Goal: Check status: Check status

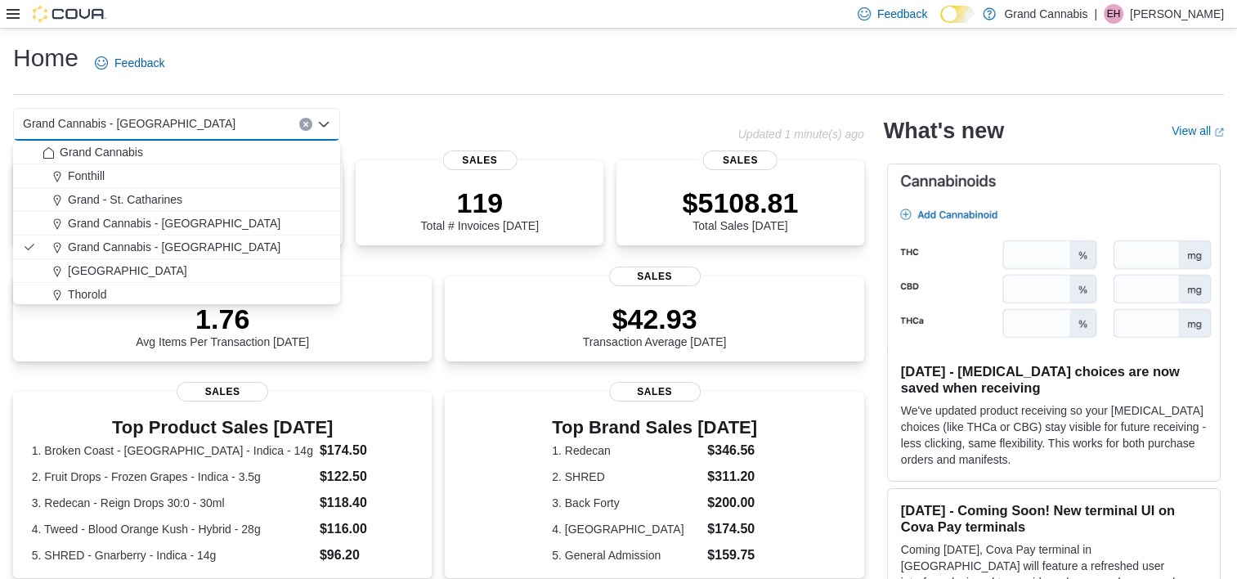
click at [307, 122] on icon "Clear input" at bounding box center [305, 124] width 7 height 7
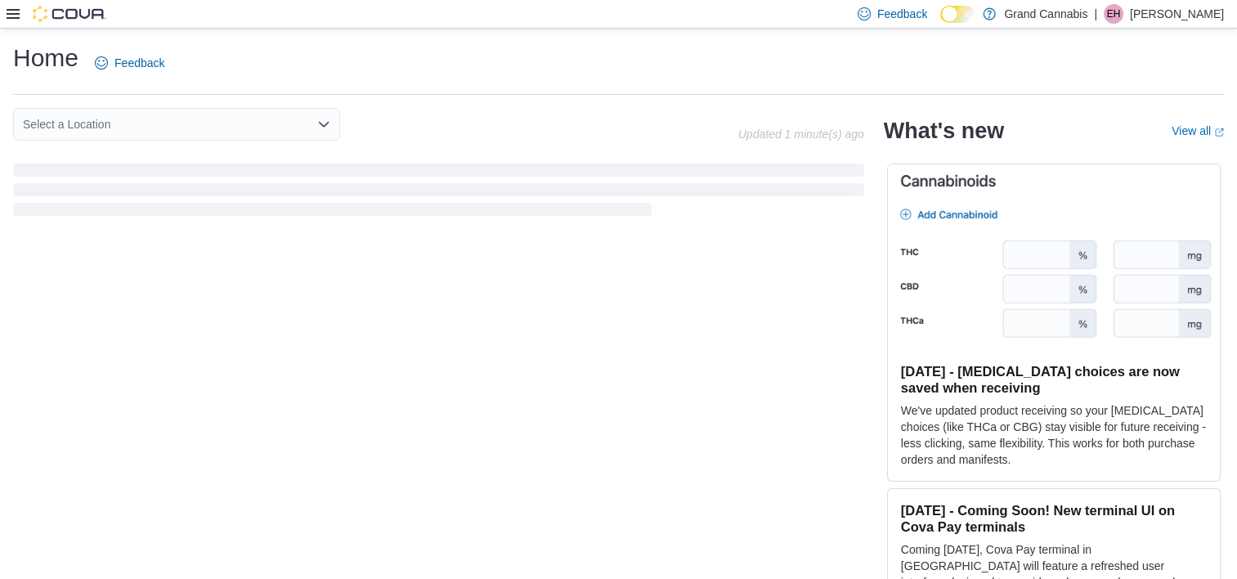
click at [388, 123] on div "Select a Location" at bounding box center [375, 124] width 725 height 33
click at [323, 107] on div "Home Feedback Select a Location Updated 81 minute(s) ago What's new View all (o…" at bounding box center [618, 318] width 1237 height 579
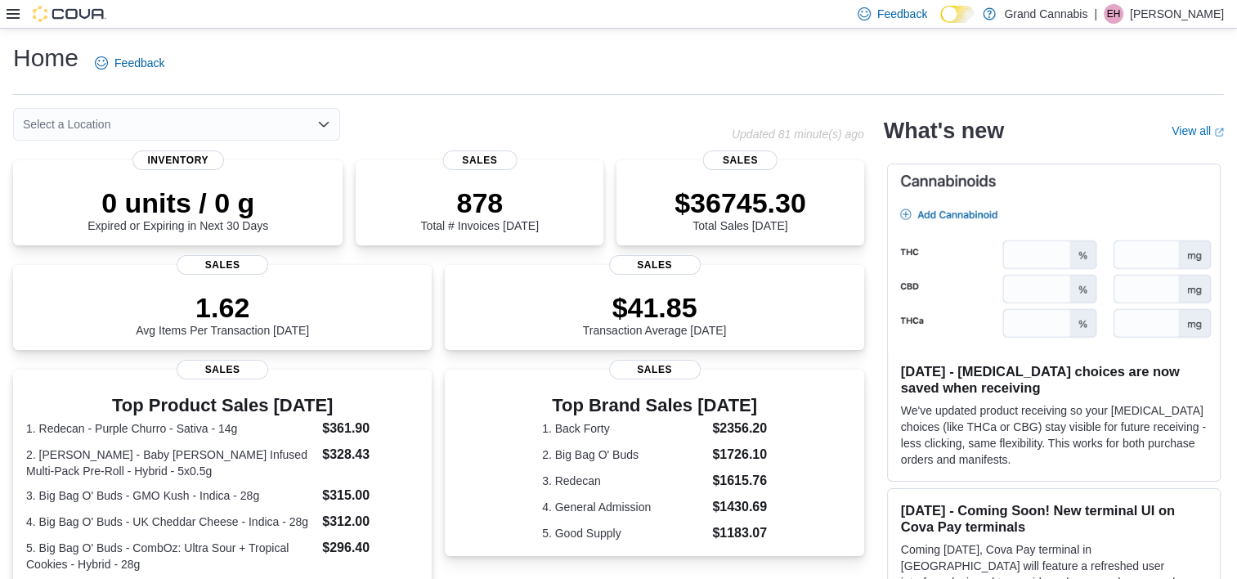
click at [314, 119] on div "Select a Location" at bounding box center [176, 124] width 327 height 33
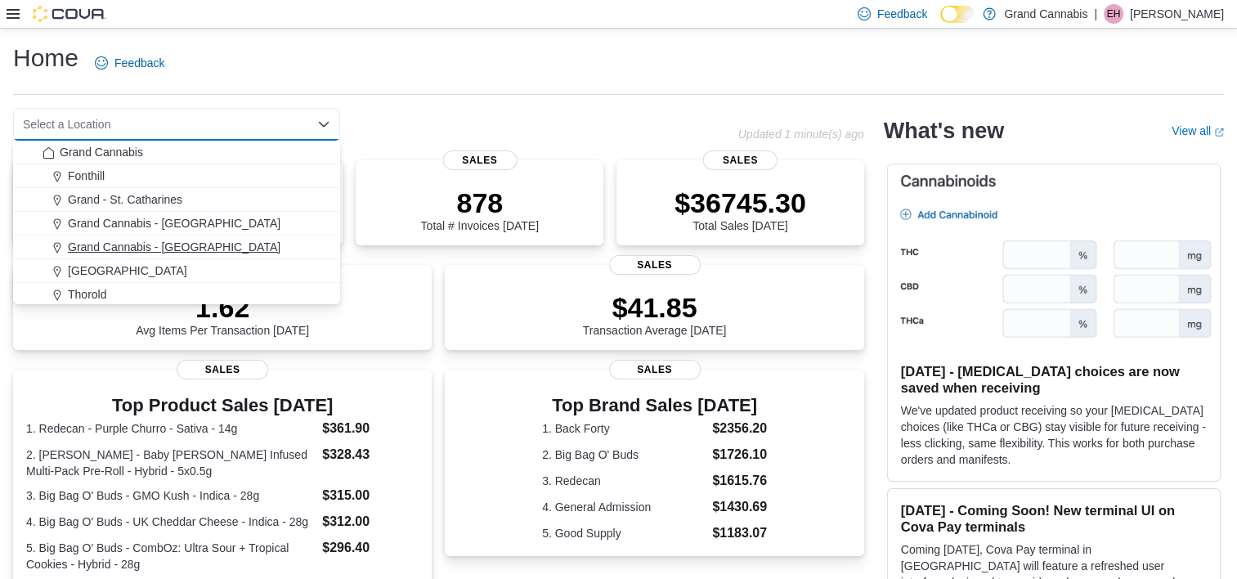
click at [216, 240] on span "Grand Cannabis - [GEOGRAPHIC_DATA]" at bounding box center [174, 247] width 213 height 16
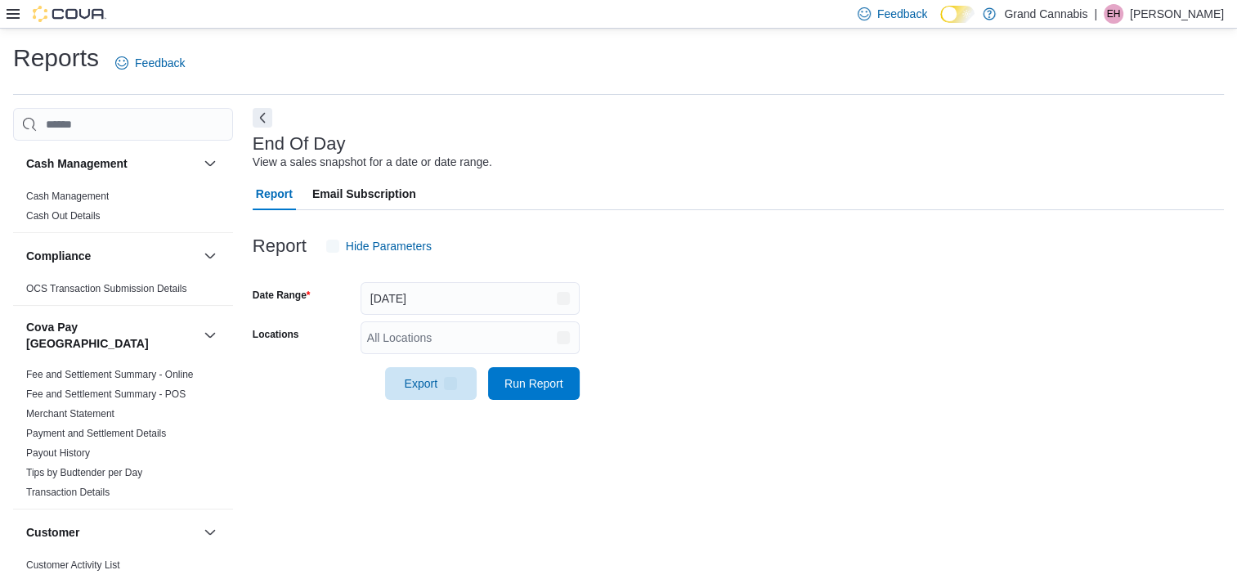
scroll to position [9, 0]
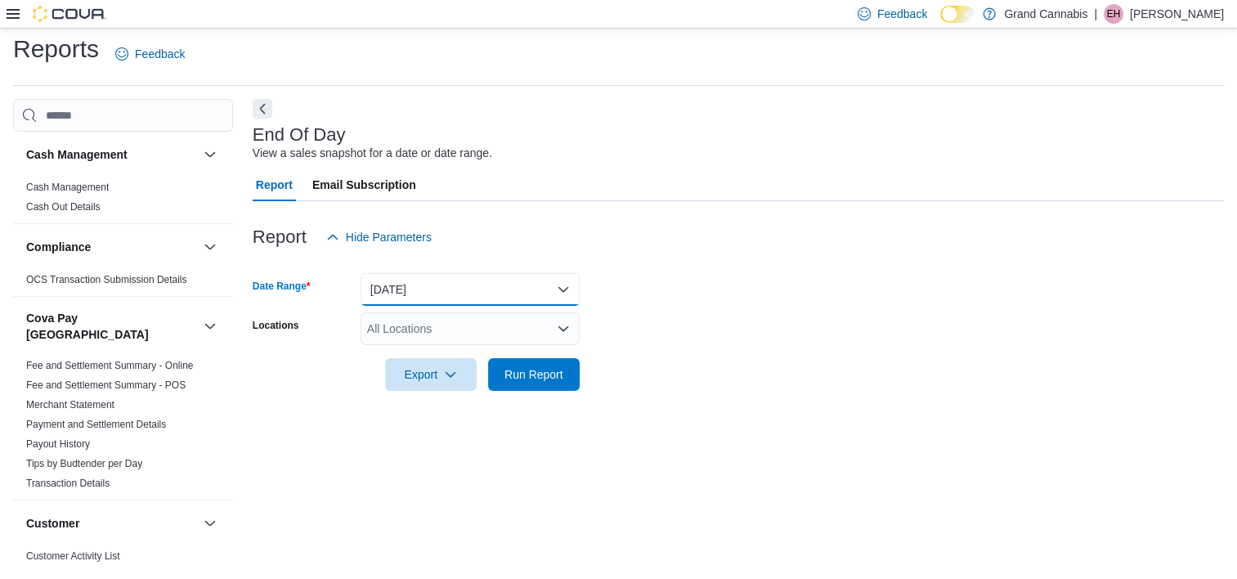
click at [397, 283] on button "[DATE]" at bounding box center [470, 289] width 219 height 33
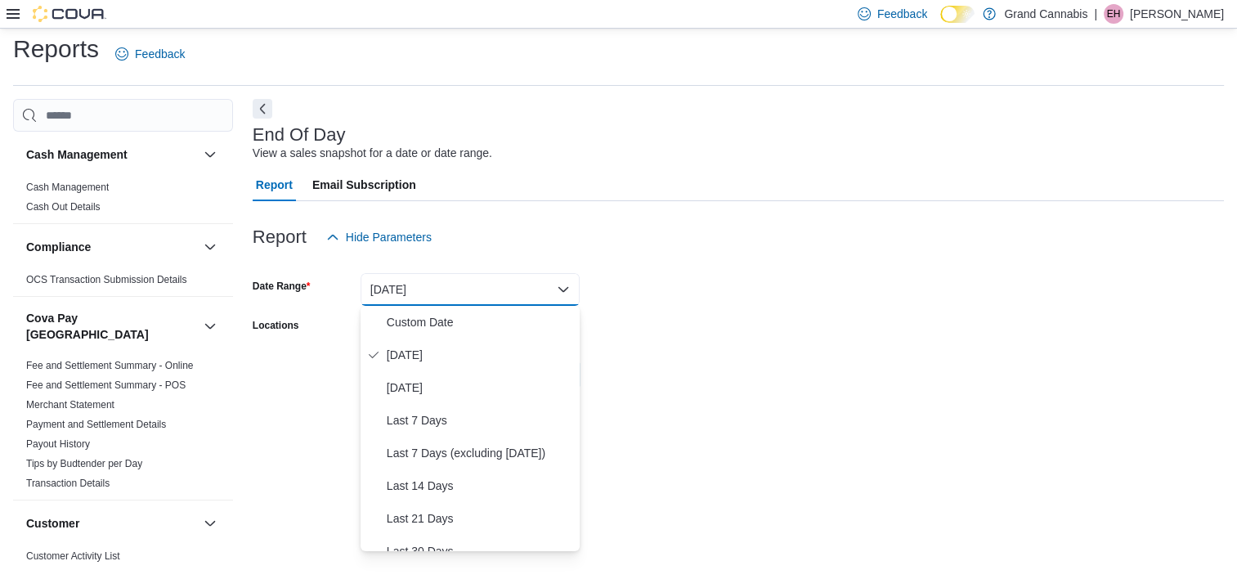
click at [631, 388] on form "Date Range [DATE] Locations All Locations Export Run Report" at bounding box center [738, 321] width 971 height 137
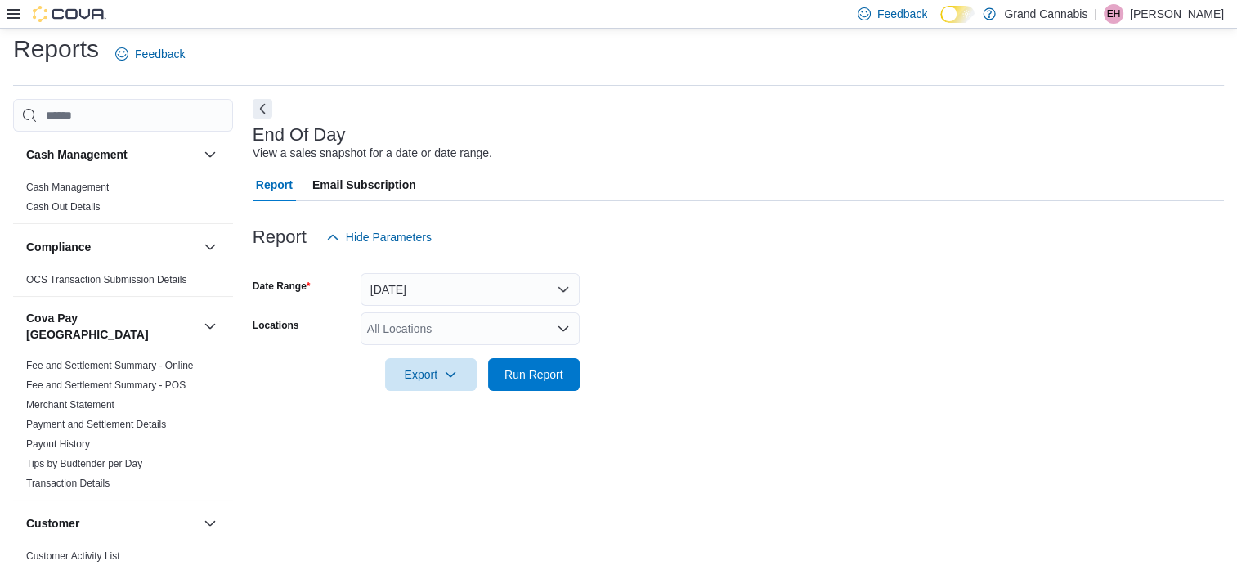
click at [504, 339] on div "All Locations" at bounding box center [470, 328] width 219 height 33
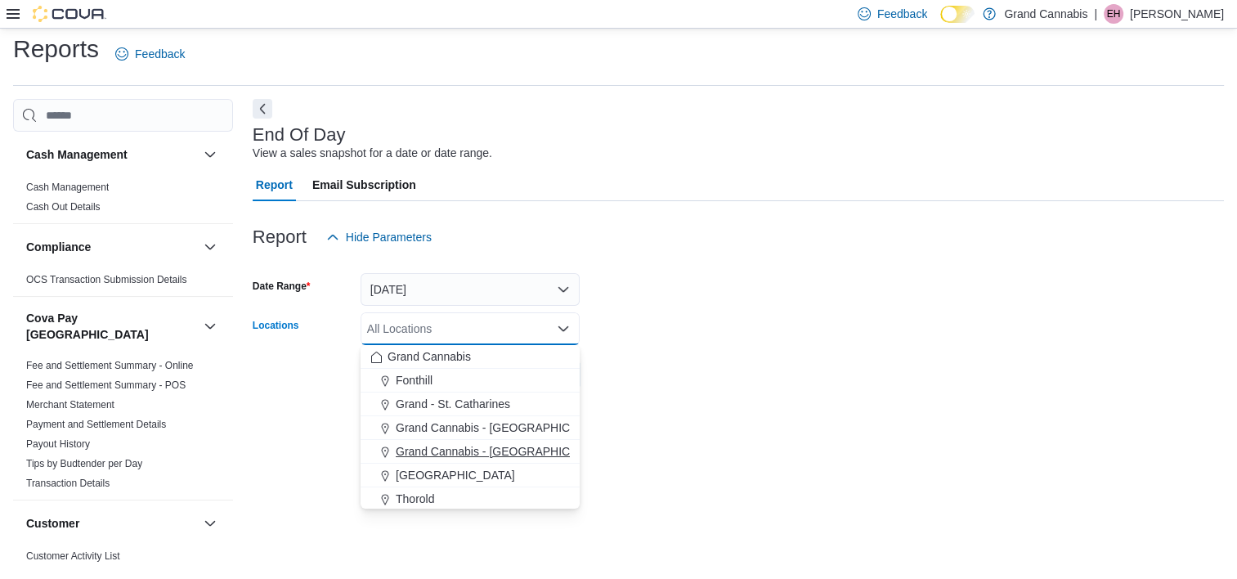
click at [489, 453] on span "Grand Cannabis - [GEOGRAPHIC_DATA]" at bounding box center [502, 451] width 213 height 16
click at [657, 402] on div at bounding box center [738, 401] width 971 height 20
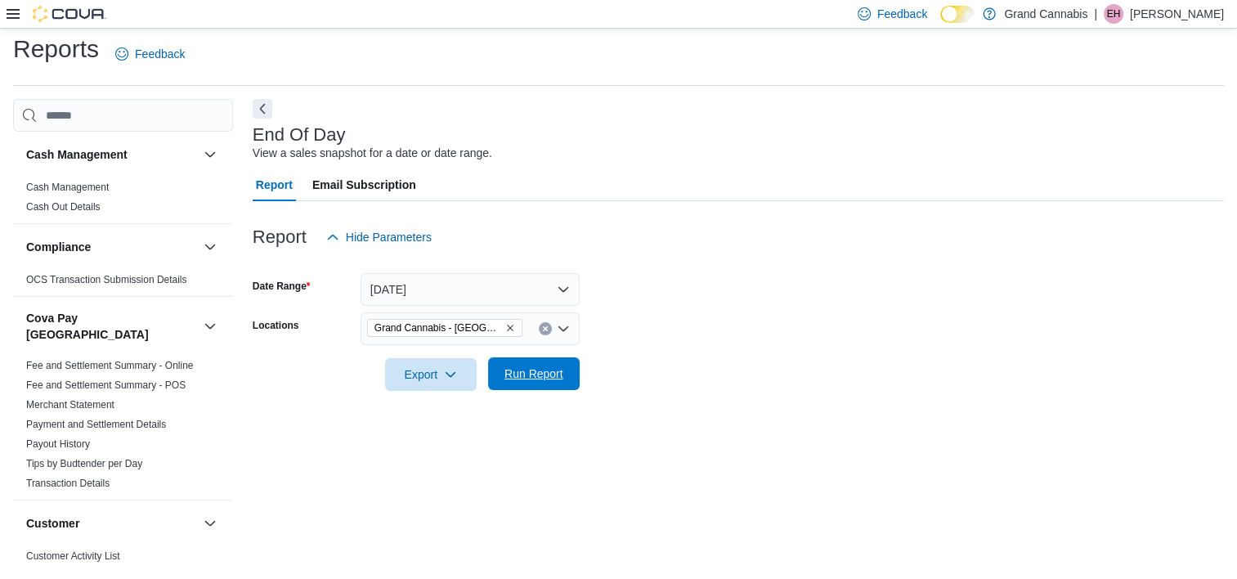
click at [553, 386] on span "Run Report" at bounding box center [534, 373] width 72 height 33
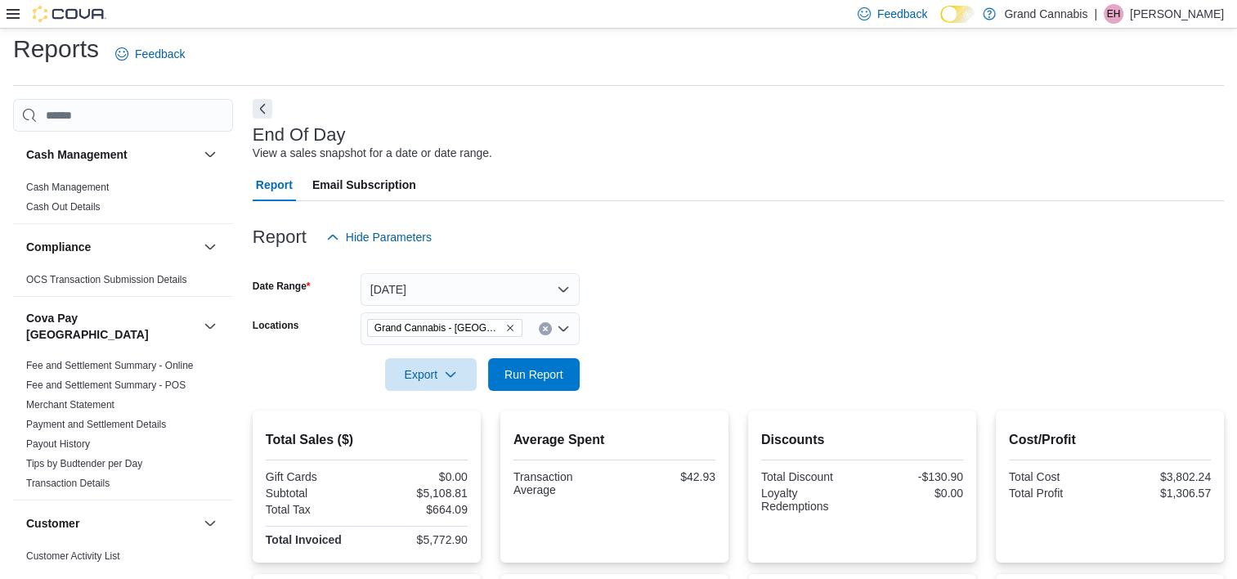
scroll to position [127, 0]
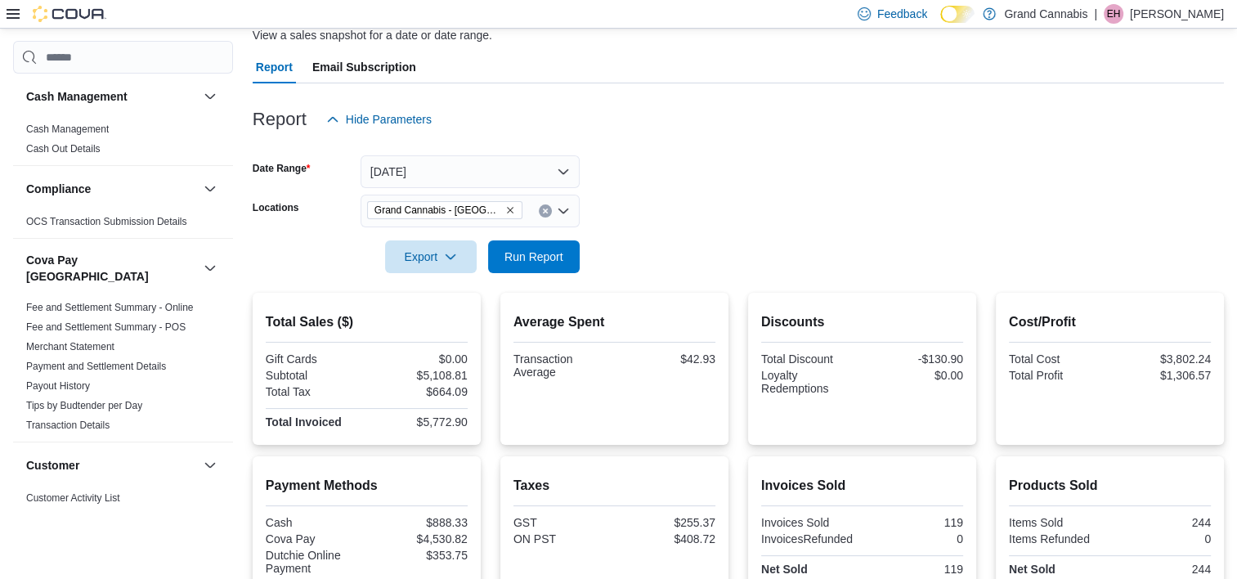
click at [508, 209] on icon "Remove Grand Cannabis - Georgetown from selection in this group" at bounding box center [510, 210] width 10 height 10
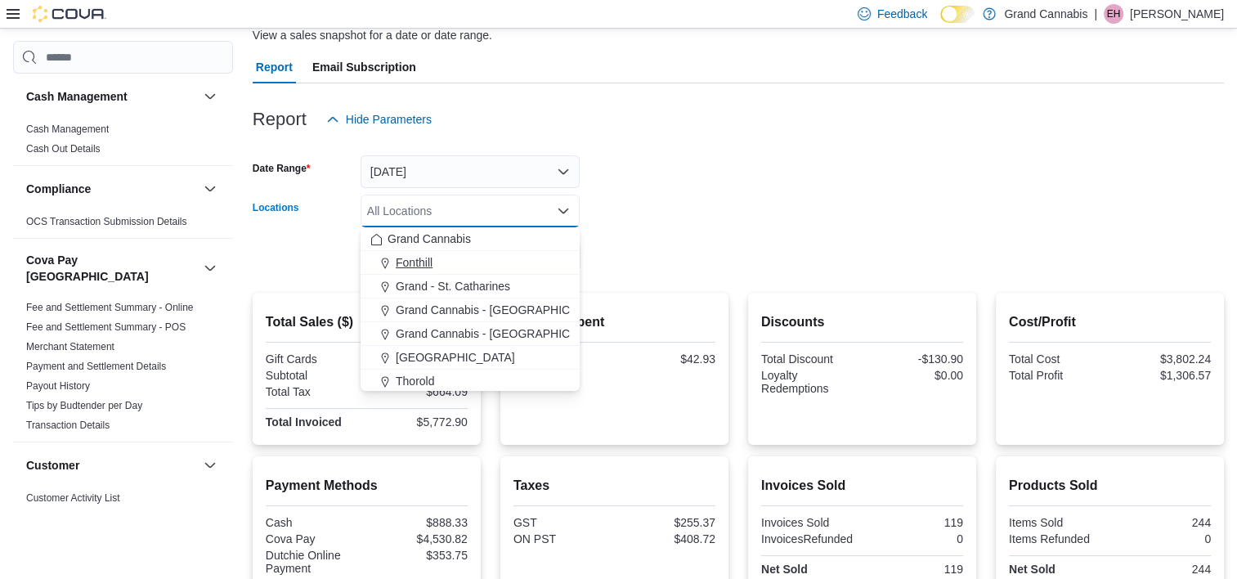
click at [487, 262] on div "Fonthill" at bounding box center [469, 262] width 199 height 16
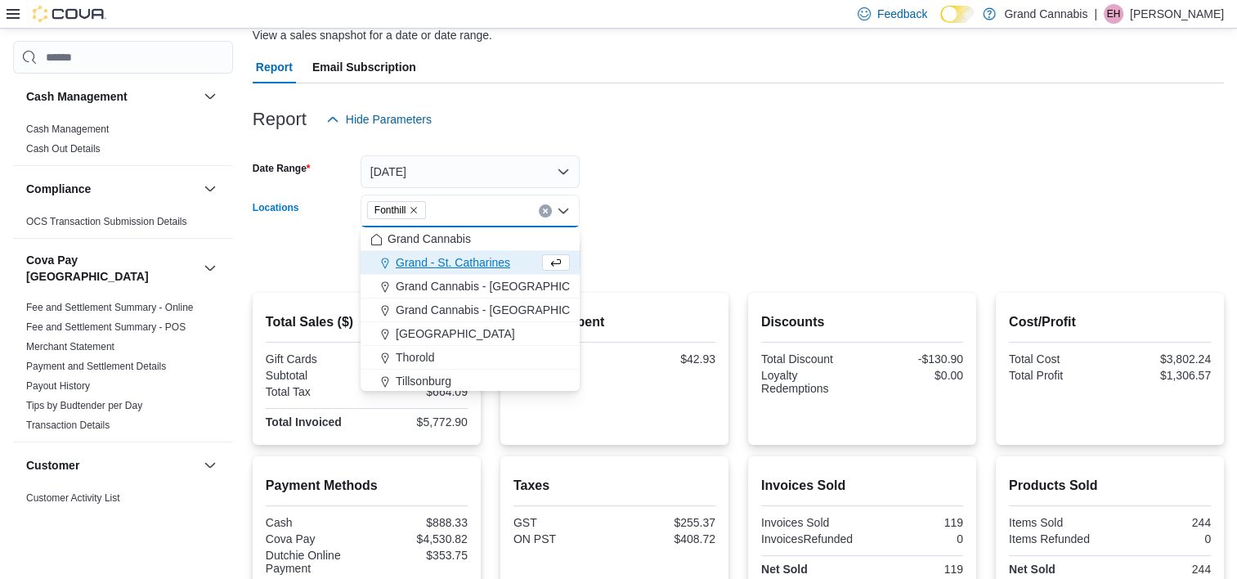
click at [636, 252] on form "Date Range [DATE] Locations [GEOGRAPHIC_DATA] Combo box. Selected. [GEOGRAPHIC_…" at bounding box center [738, 204] width 971 height 137
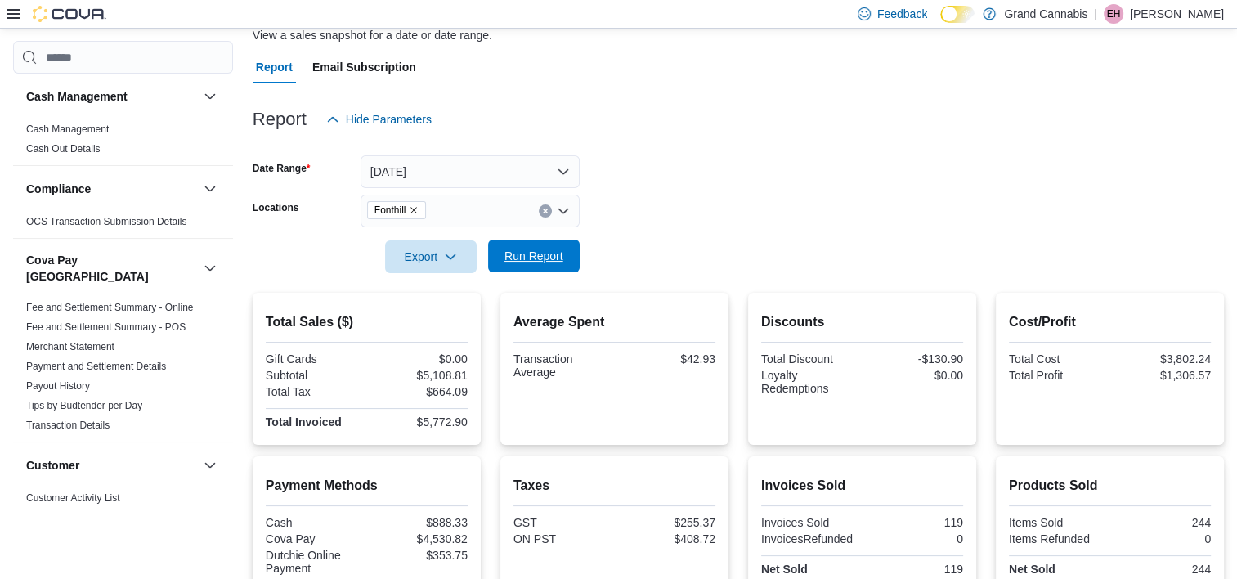
click at [536, 259] on span "Run Report" at bounding box center [533, 256] width 59 height 16
click at [546, 206] on button "Clear input" at bounding box center [545, 210] width 13 height 13
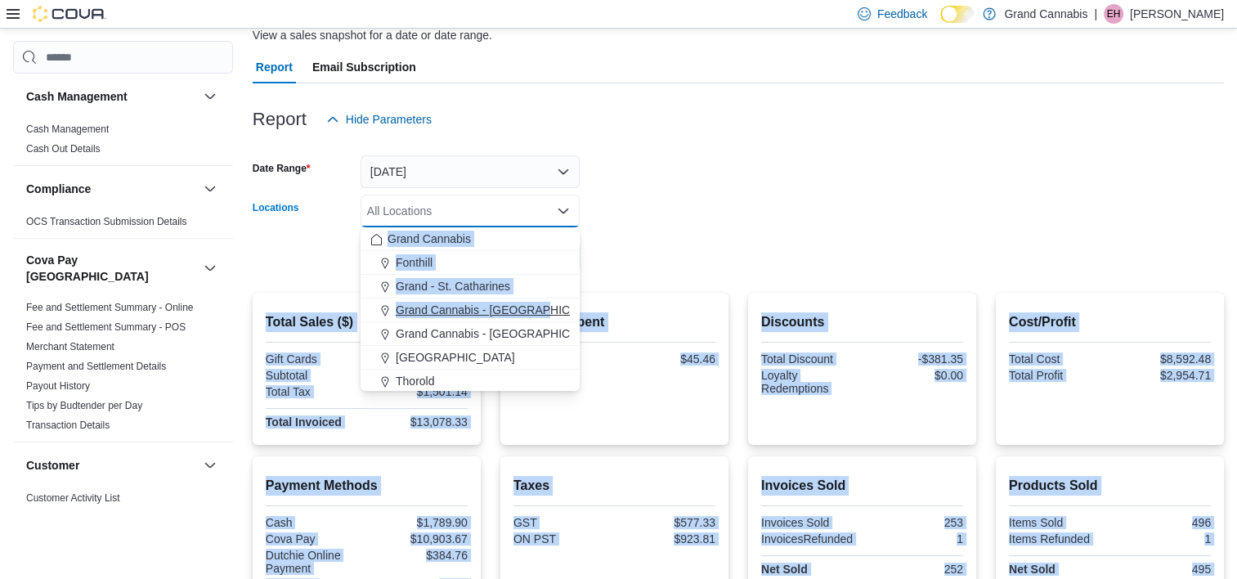
drag, startPoint x: 546, startPoint y: 206, endPoint x: 531, endPoint y: 305, distance: 100.1
click at [531, 305] on body "Feedback Dark Mode Grand Cannabis | EH [PERSON_NAME] Reports Feedback Cash Mana…" at bounding box center [618, 358] width 1237 height 971
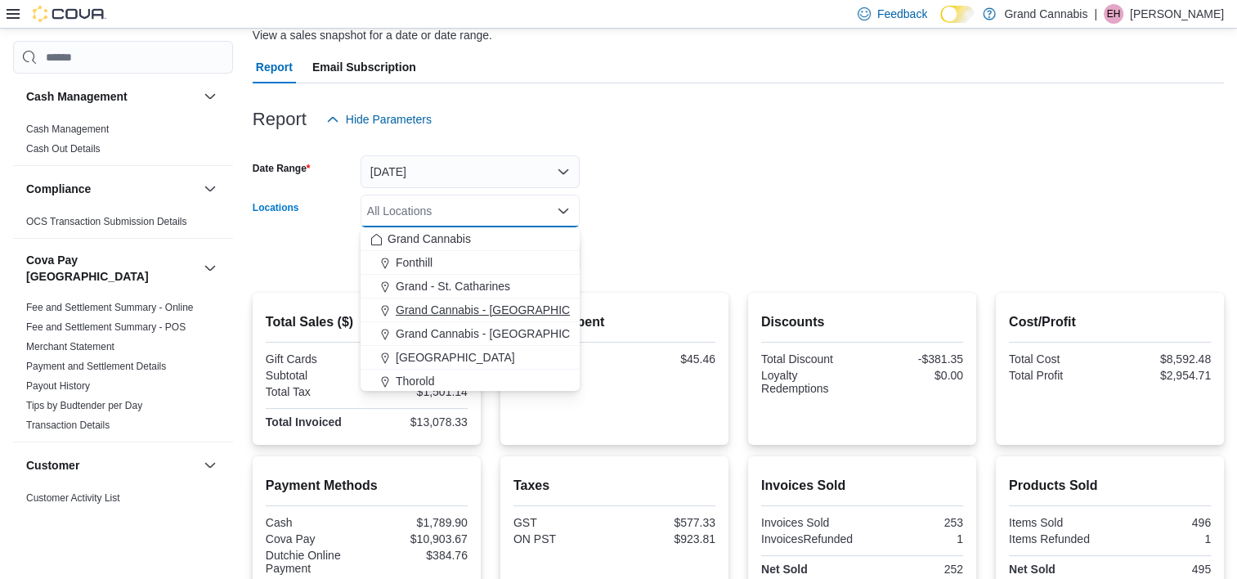
click at [531, 305] on span "Grand Cannabis - [GEOGRAPHIC_DATA]" at bounding box center [502, 310] width 213 height 16
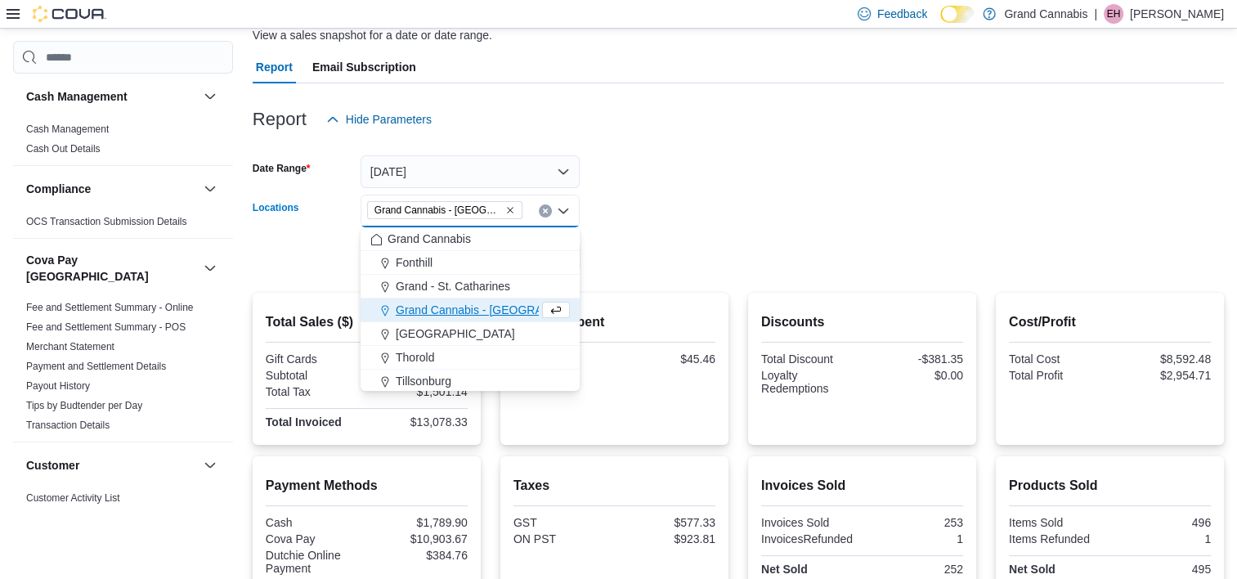
click at [680, 255] on form "Date Range [DATE] Locations [GEOGRAPHIC_DATA] - [GEOGRAPHIC_DATA] Combo box. Se…" at bounding box center [738, 204] width 971 height 137
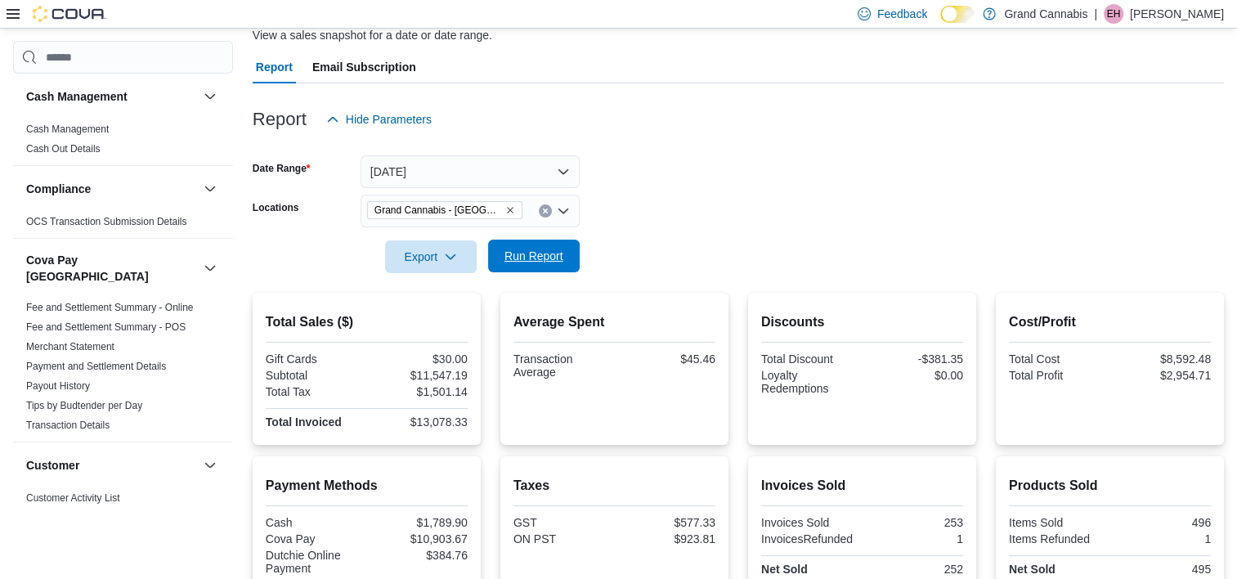
click at [574, 256] on button "Run Report" at bounding box center [534, 256] width 92 height 33
click at [542, 213] on icon "Clear input" at bounding box center [545, 211] width 7 height 7
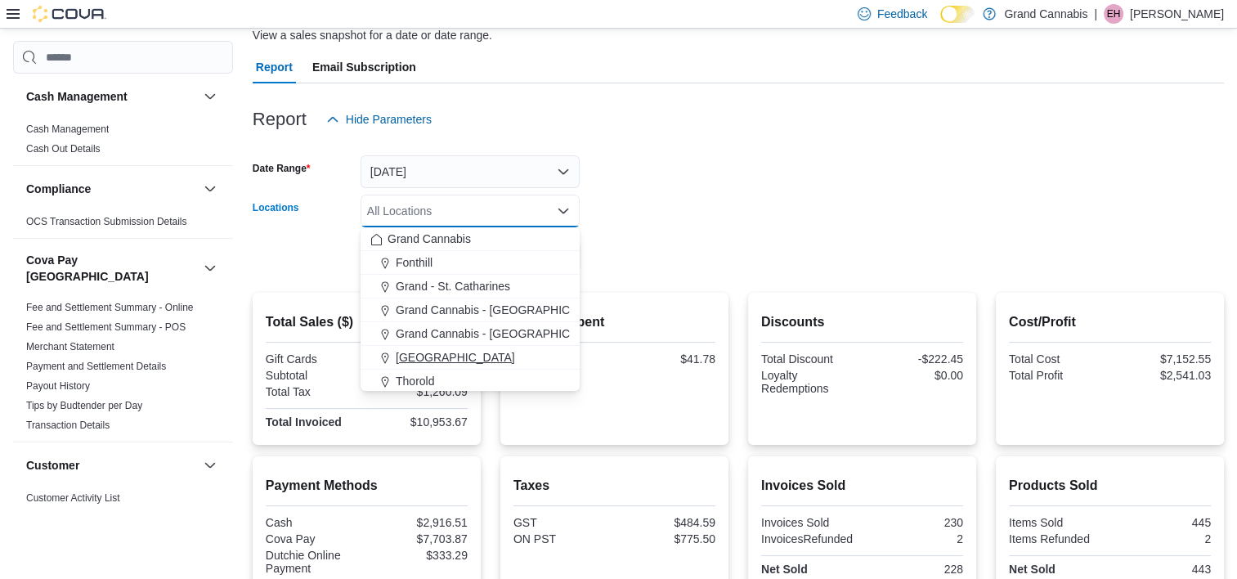
click at [521, 363] on div "[GEOGRAPHIC_DATA]" at bounding box center [469, 357] width 199 height 16
click at [596, 307] on div "Average Spent Transaction Average $41.78" at bounding box center [614, 369] width 202 height 126
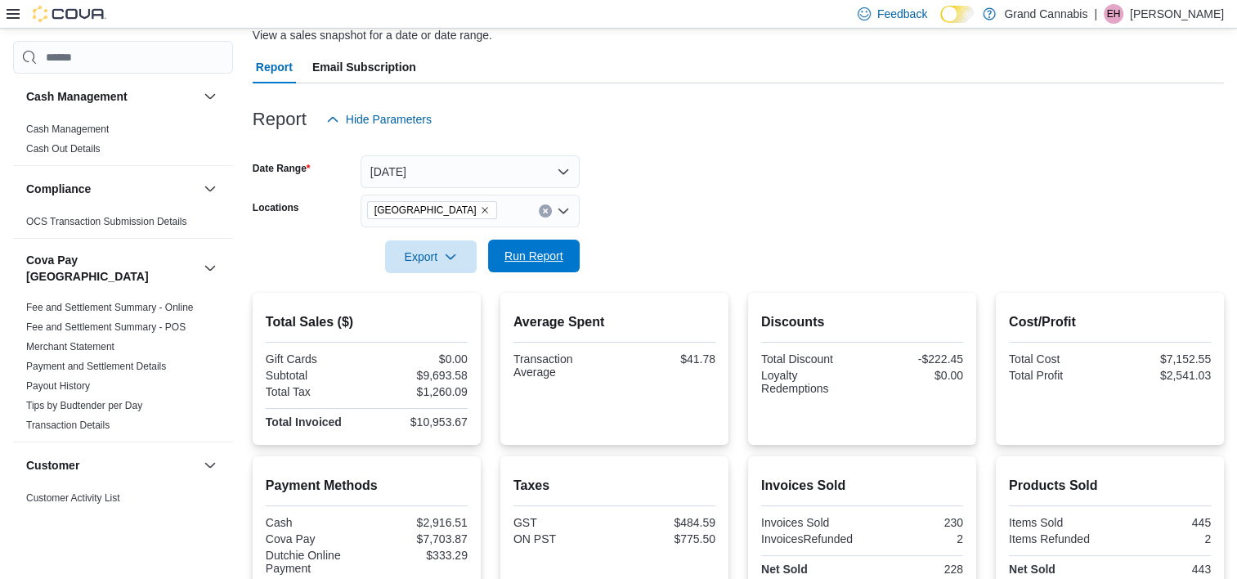
click at [522, 254] on span "Run Report" at bounding box center [533, 256] width 59 height 16
click at [548, 214] on button "Clear input" at bounding box center [545, 210] width 13 height 13
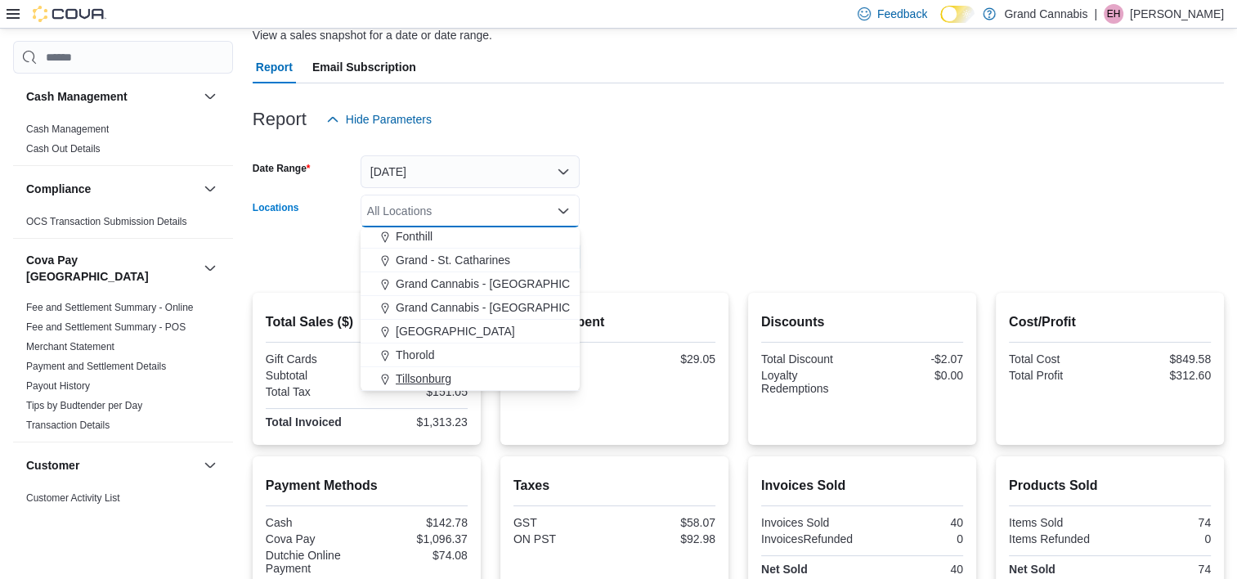
click at [510, 379] on div "Tillsonburg" at bounding box center [469, 378] width 199 height 16
click at [644, 255] on form "Date Range [DATE] Locations [GEOGRAPHIC_DATA] Combo box. Selected. [GEOGRAPHIC_…" at bounding box center [738, 204] width 971 height 137
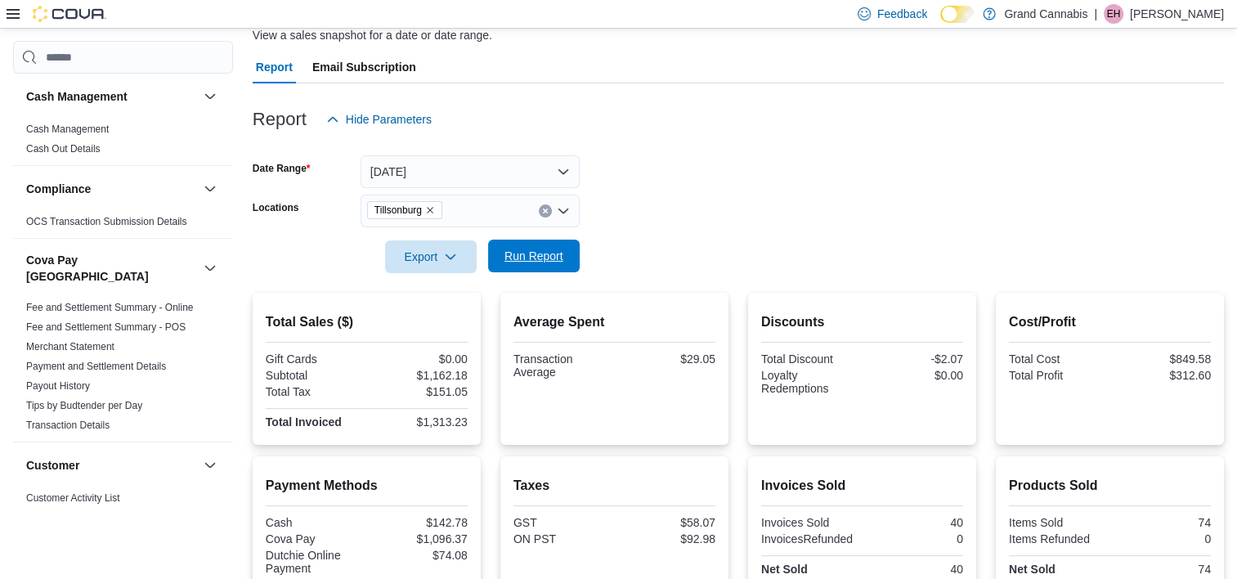
click at [540, 254] on span "Run Report" at bounding box center [533, 256] width 59 height 16
click at [540, 207] on button "Clear input" at bounding box center [545, 210] width 13 height 13
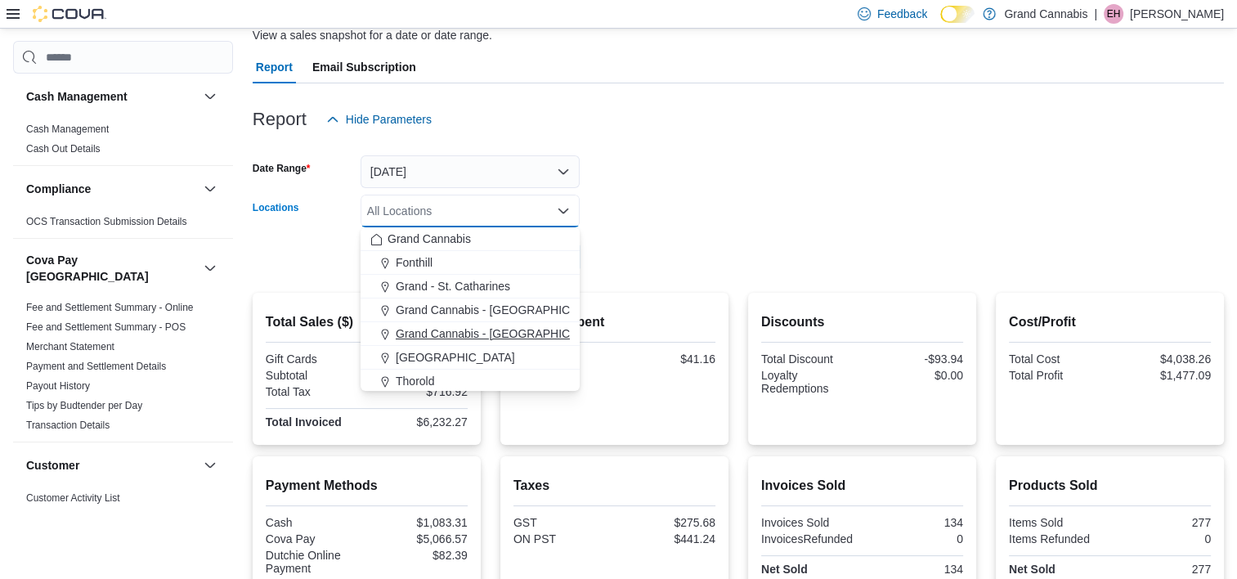
click at [504, 334] on span "Grand Cannabis - [GEOGRAPHIC_DATA]" at bounding box center [502, 333] width 213 height 16
click at [625, 236] on div at bounding box center [738, 233] width 971 height 13
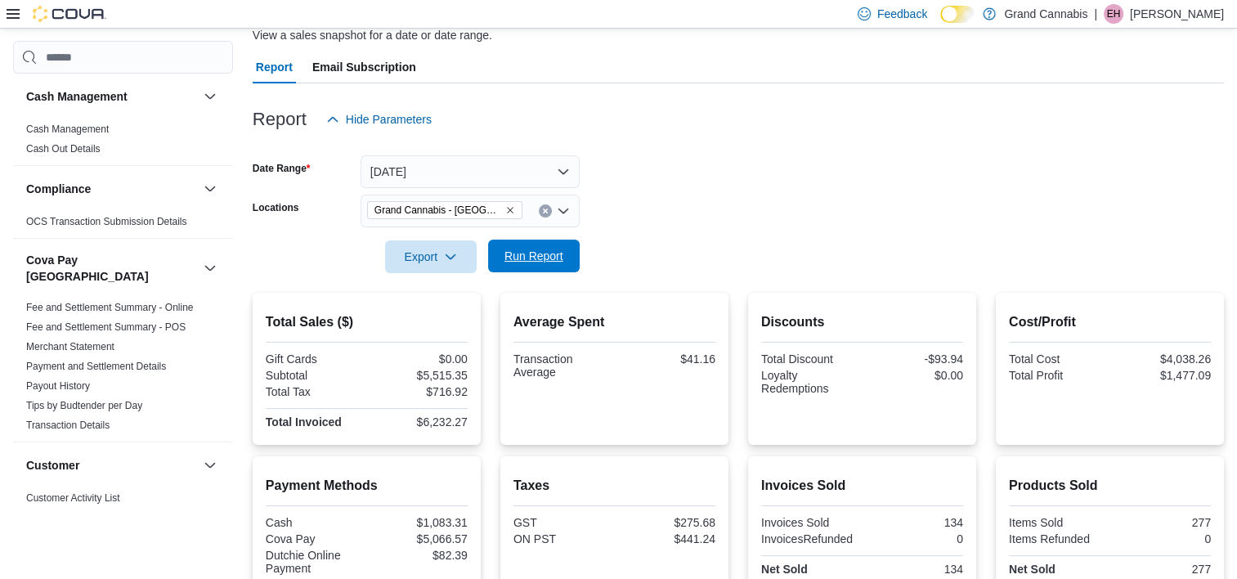
click at [559, 255] on span "Run Report" at bounding box center [533, 256] width 59 height 16
